Goal: Information Seeking & Learning: Learn about a topic

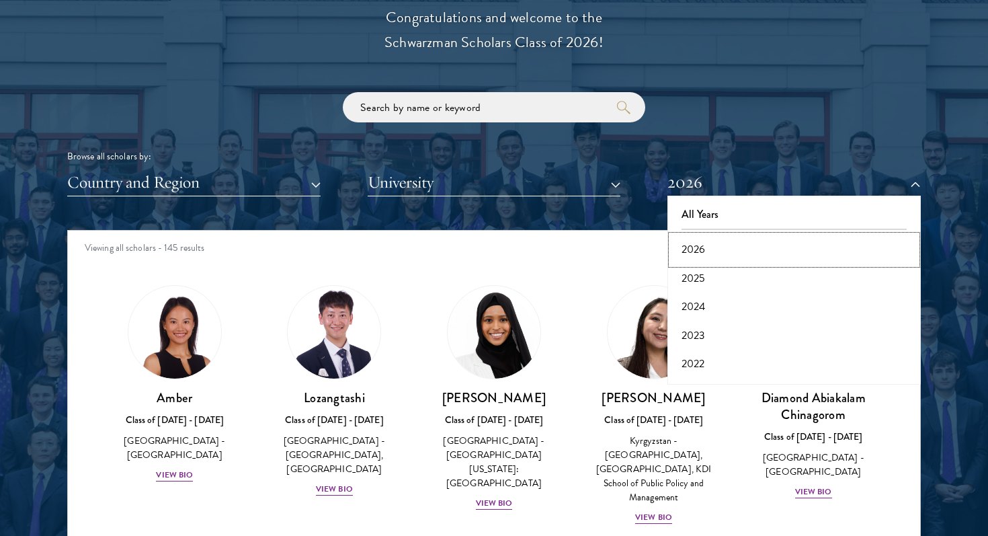
click at [697, 253] on button "2026" at bounding box center [793, 249] width 245 height 28
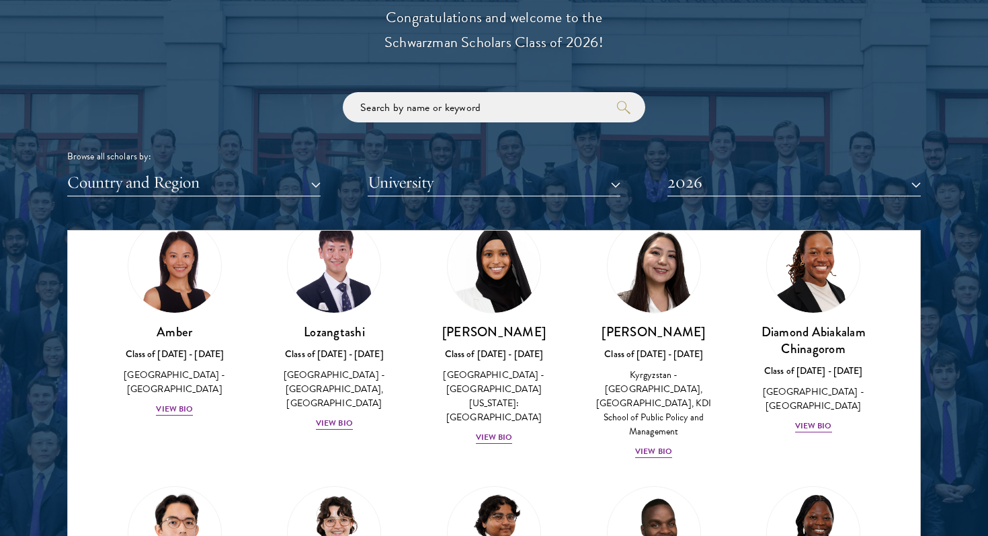
scroll to position [62, 0]
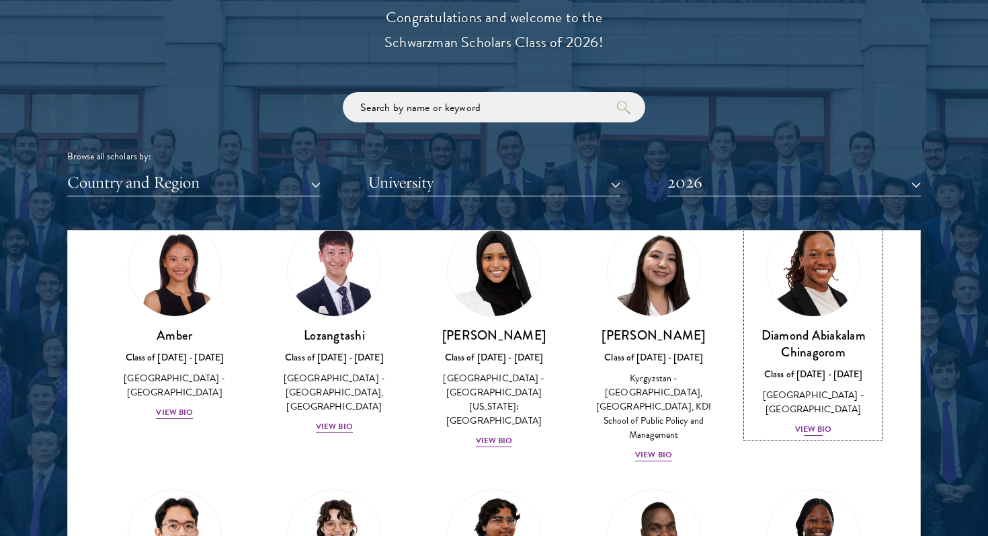
click at [848, 290] on img at bounding box center [813, 269] width 102 height 102
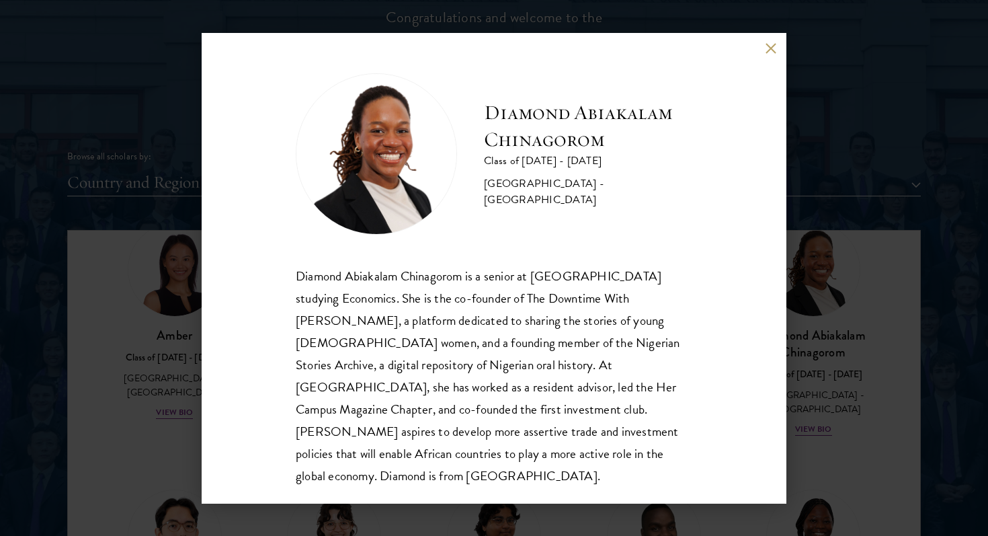
click at [839, 298] on div "Diamond Abiakalam [GEOGRAPHIC_DATA] Class of [DATE] - [DATE] [GEOGRAPHIC_DATA] …" at bounding box center [494, 268] width 988 height 536
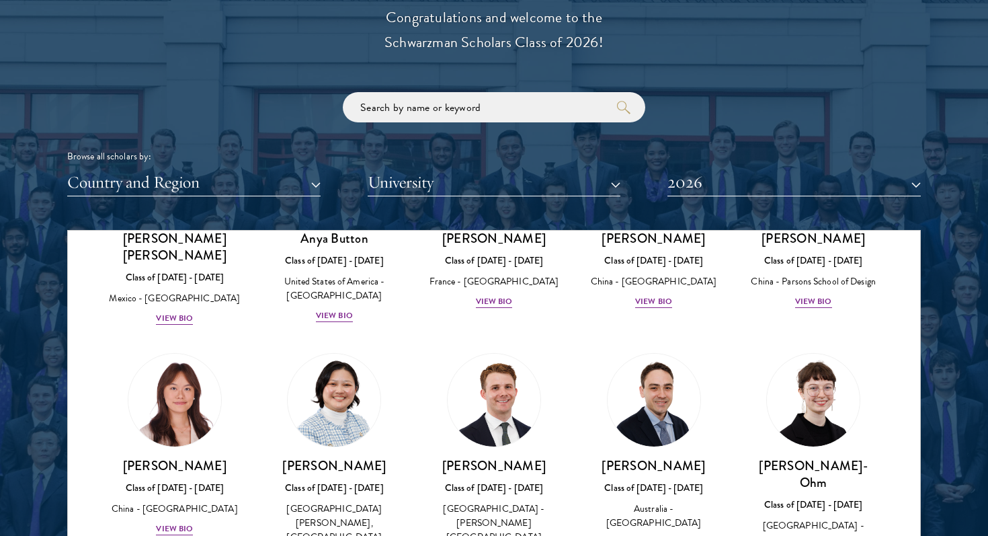
scroll to position [1185, 0]
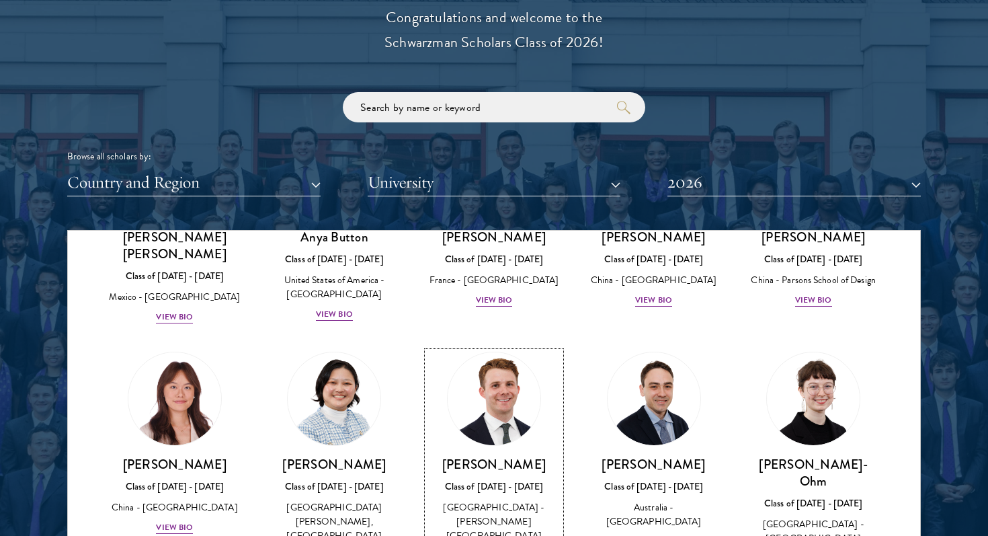
click at [501, 370] on img at bounding box center [494, 398] width 102 height 102
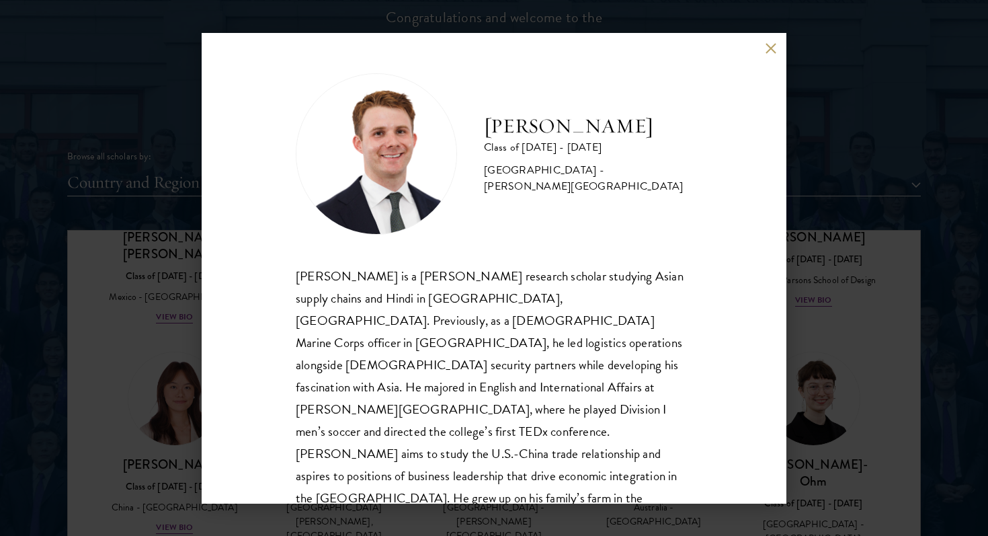
click at [839, 423] on div "[PERSON_NAME] Class of [DATE] - [DATE] [GEOGRAPHIC_DATA] - [PERSON_NAME][GEOGRA…" at bounding box center [494, 268] width 988 height 536
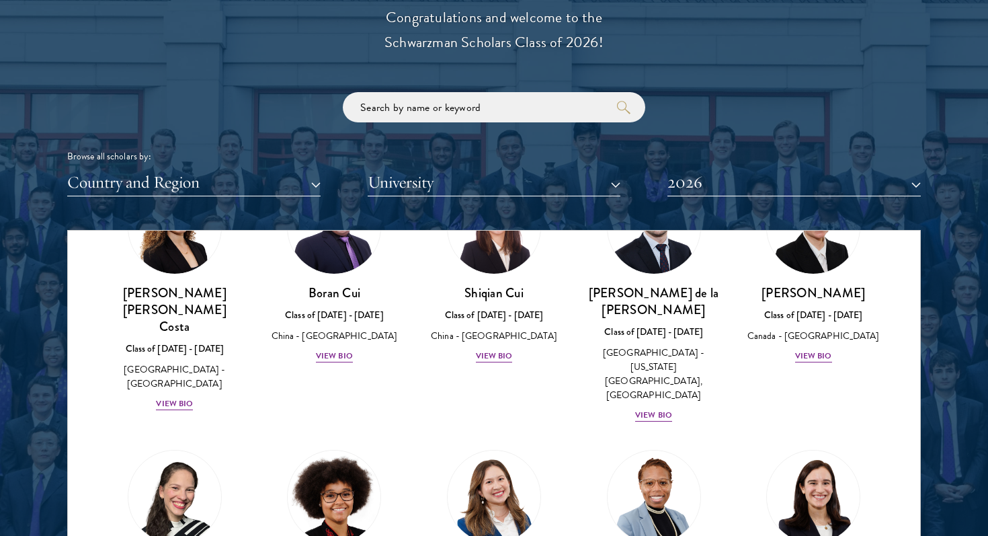
scroll to position [1629, 0]
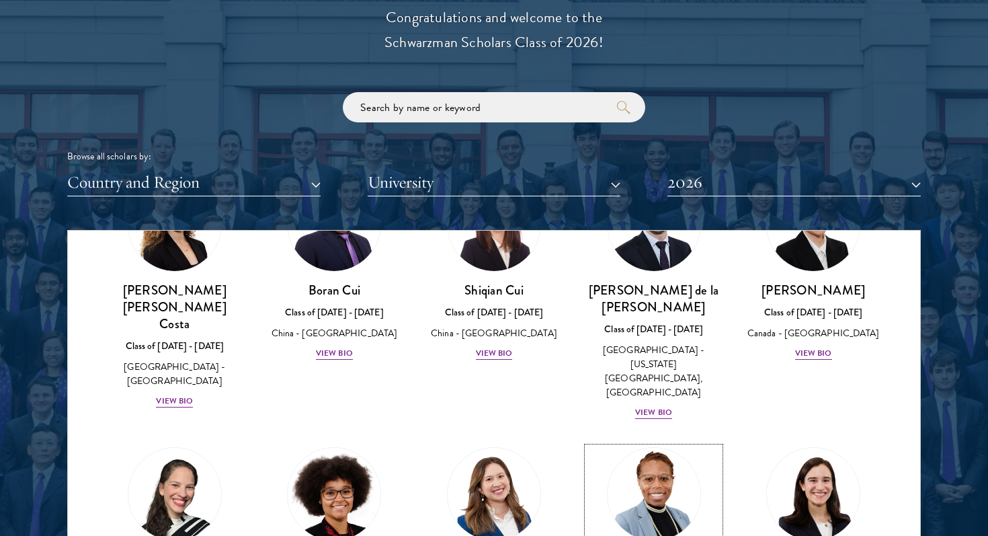
click at [657, 443] on img at bounding box center [654, 494] width 102 height 102
